Goal: Use online tool/utility

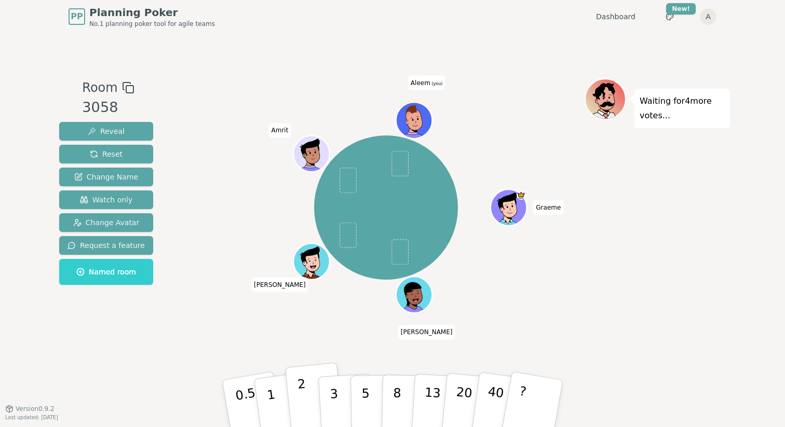
click at [301, 391] on p "2" at bounding box center [304, 405] width 14 height 57
click at [249, 391] on p "0.5" at bounding box center [247, 404] width 29 height 59
click at [304, 392] on p "2" at bounding box center [304, 405] width 14 height 57
click at [282, 397] on button "1" at bounding box center [283, 404] width 62 height 84
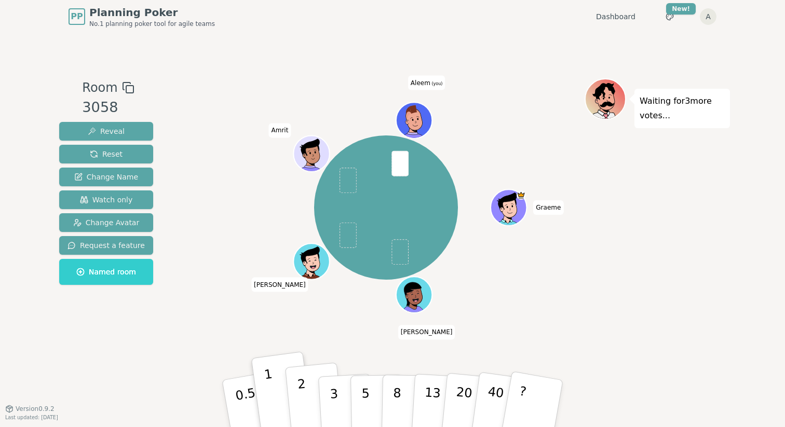
click at [308, 396] on button "2" at bounding box center [314, 404] width 59 height 83
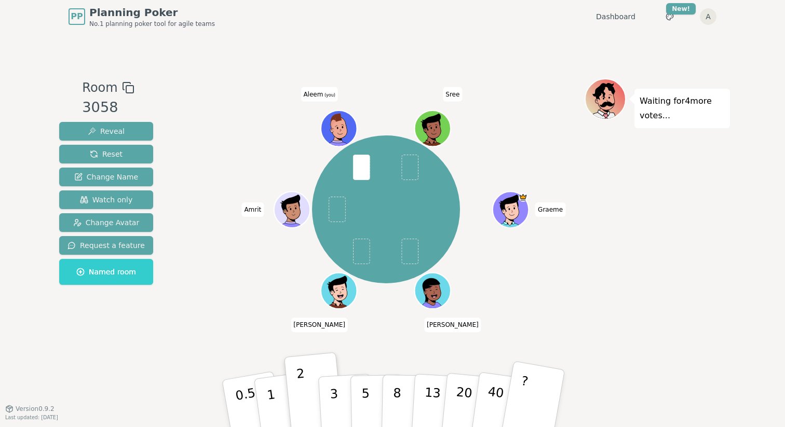
click at [535, 386] on button "?" at bounding box center [533, 404] width 65 height 86
click at [342, 394] on button "3" at bounding box center [346, 403] width 57 height 81
click at [303, 396] on p "2" at bounding box center [304, 405] width 14 height 57
click at [278, 394] on button "1" at bounding box center [283, 404] width 62 height 84
click at [542, 395] on button "?" at bounding box center [533, 404] width 65 height 86
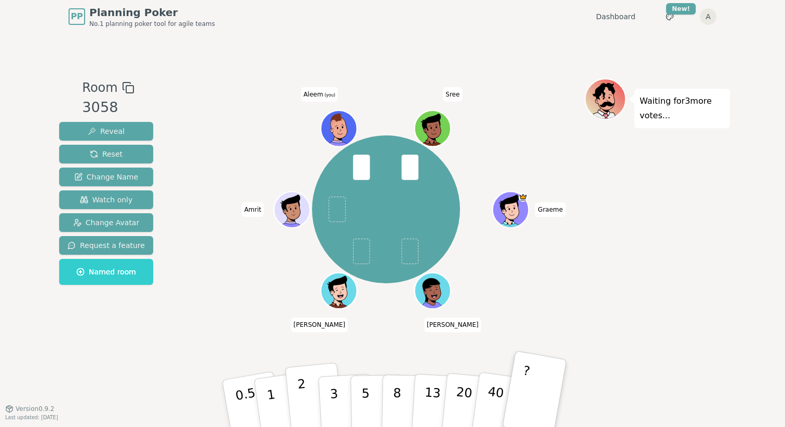
click at [299, 402] on p "2" at bounding box center [304, 405] width 14 height 57
click at [276, 392] on button "1" at bounding box center [283, 404] width 62 height 84
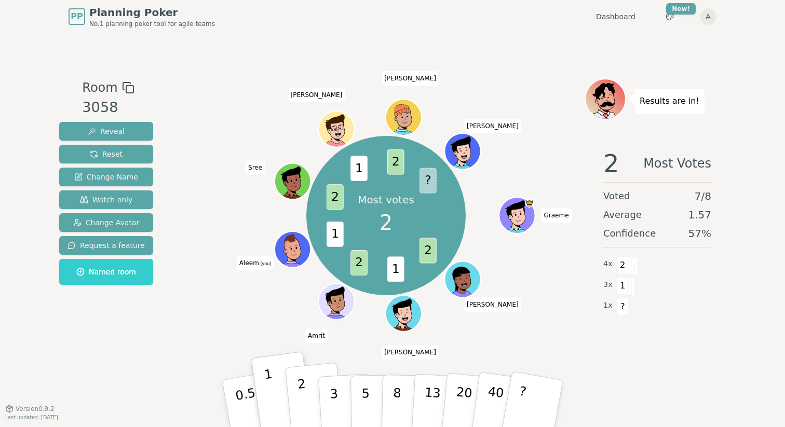
click at [300, 395] on p "2" at bounding box center [304, 405] width 14 height 57
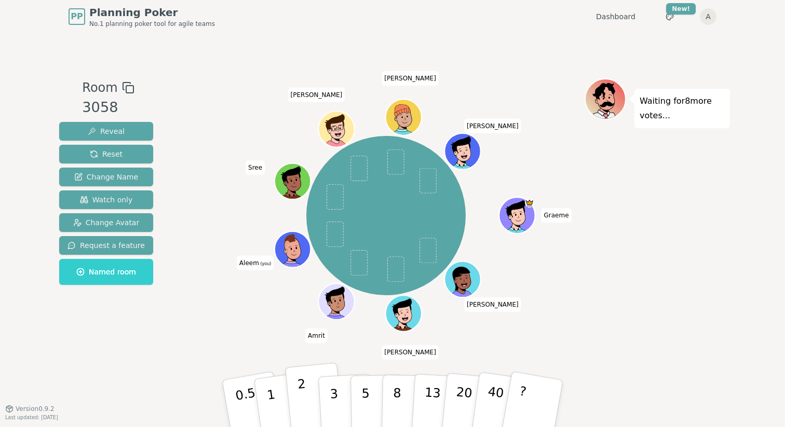
click at [305, 389] on button "2" at bounding box center [314, 404] width 59 height 83
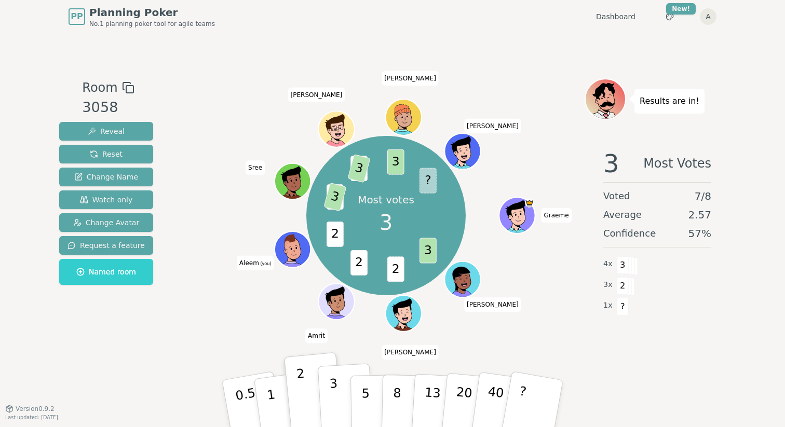
click at [334, 397] on p "3" at bounding box center [334, 404] width 11 height 57
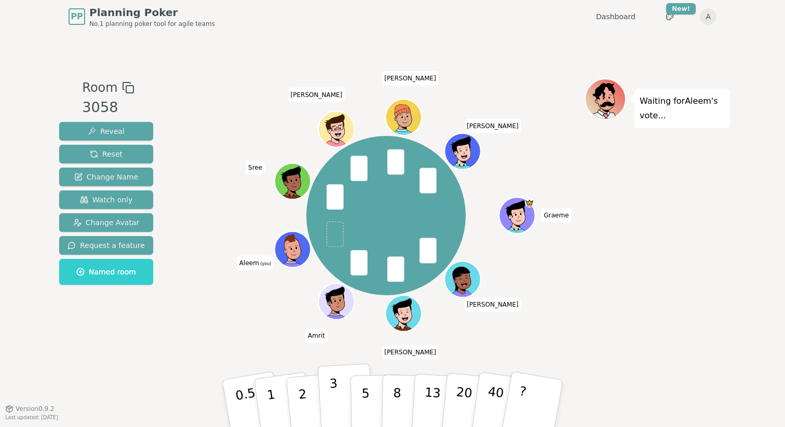
click at [335, 400] on p "3" at bounding box center [334, 404] width 11 height 57
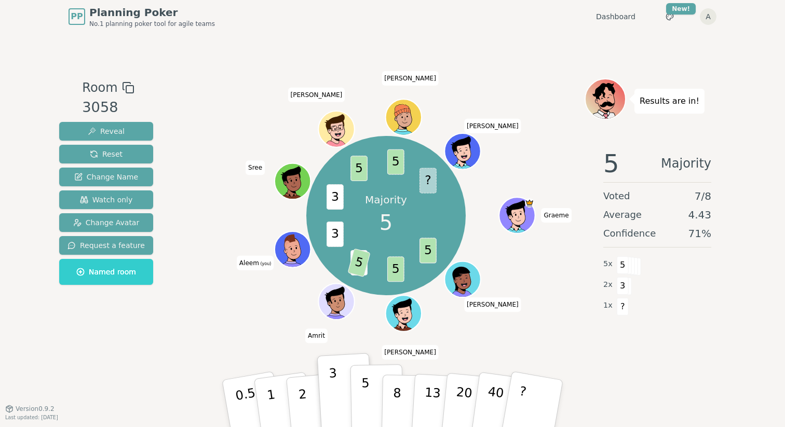
click at [366, 393] on p "5" at bounding box center [365, 404] width 9 height 56
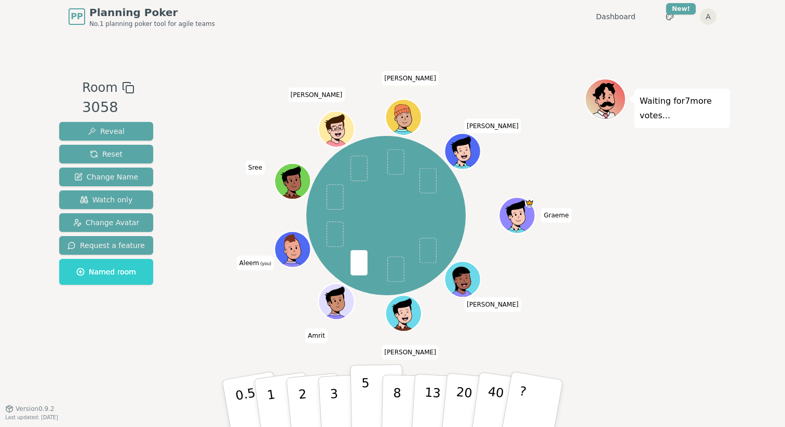
click at [365, 386] on p "5" at bounding box center [365, 404] width 9 height 56
click at [339, 403] on button "3" at bounding box center [346, 403] width 57 height 81
click at [335, 403] on p "3" at bounding box center [334, 404] width 11 height 57
click at [311, 394] on button "2" at bounding box center [314, 404] width 59 height 83
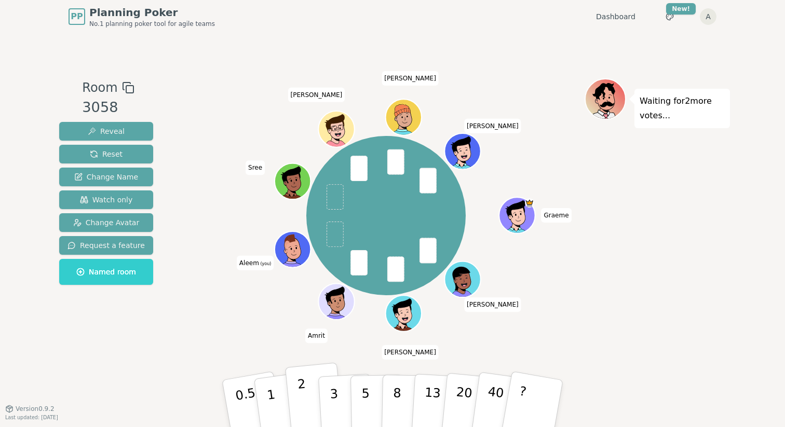
click at [298, 397] on button "2" at bounding box center [314, 404] width 59 height 83
click at [305, 397] on button "2" at bounding box center [314, 404] width 59 height 83
click at [306, 400] on button "2" at bounding box center [314, 404] width 59 height 83
click at [305, 394] on p "2" at bounding box center [304, 405] width 14 height 57
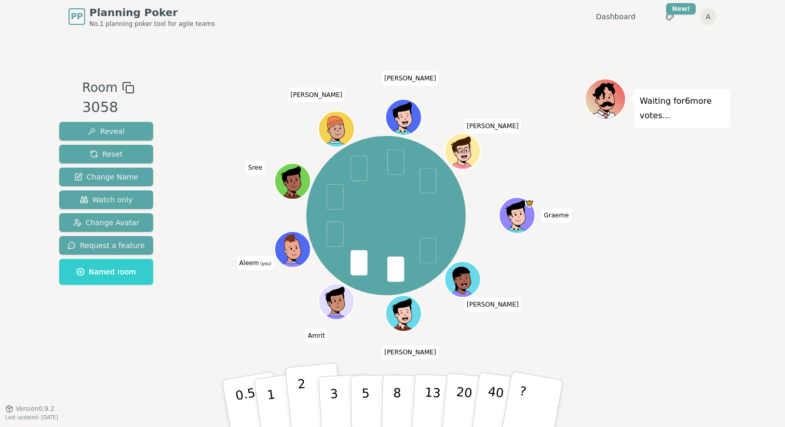
click at [302, 381] on p "2" at bounding box center [304, 405] width 14 height 57
